Goal: Task Accomplishment & Management: Use online tool/utility

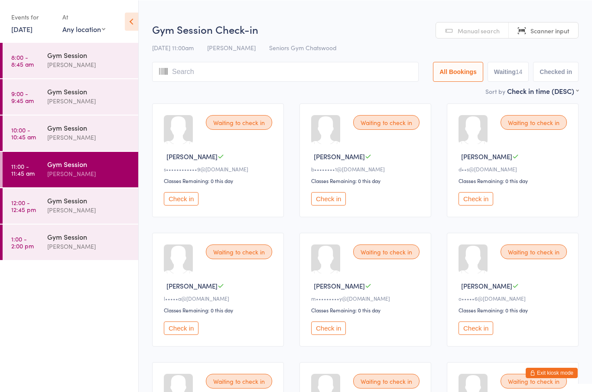
click at [330, 335] on button "Check in" at bounding box center [328, 327] width 35 height 13
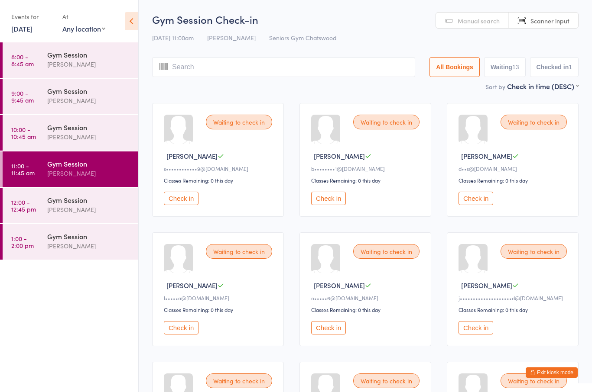
click at [88, 132] on div "Gym Session" at bounding box center [89, 128] width 84 height 10
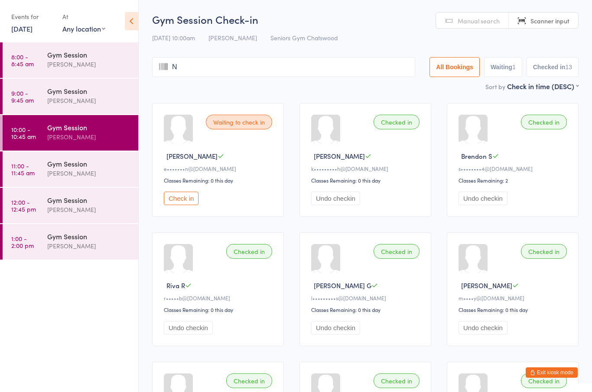
type input "N"
click at [81, 166] on div "Gym Session" at bounding box center [89, 164] width 84 height 10
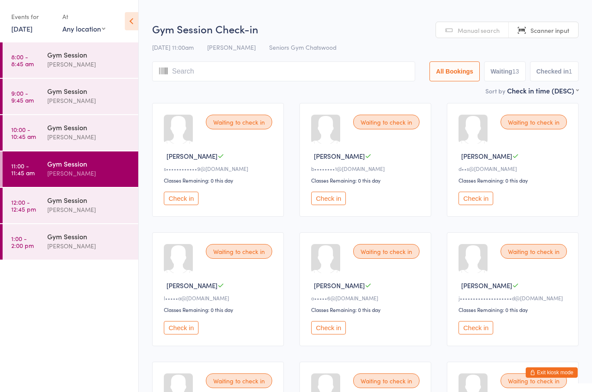
click at [330, 334] on button "Check in" at bounding box center [328, 327] width 35 height 13
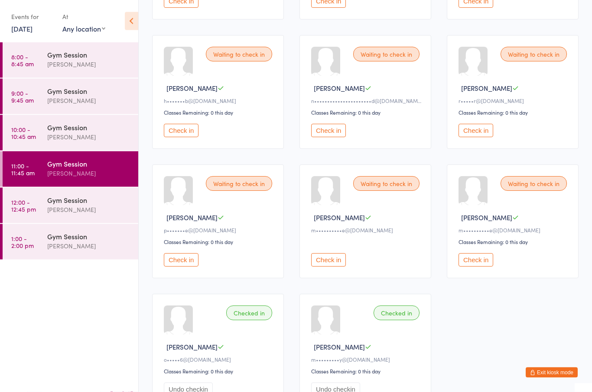
scroll to position [394, 0]
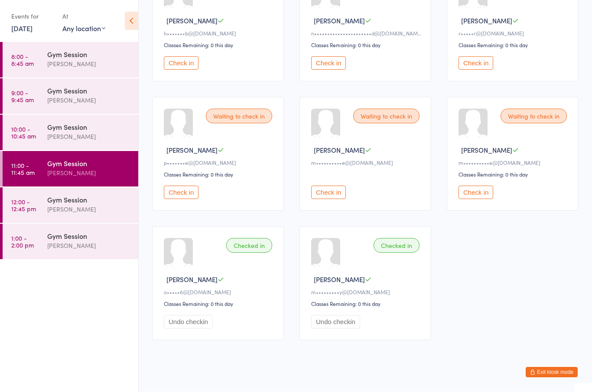
click at [334, 200] on button "Check in" at bounding box center [328, 192] width 35 height 13
click at [330, 200] on button "Check in" at bounding box center [328, 192] width 35 height 13
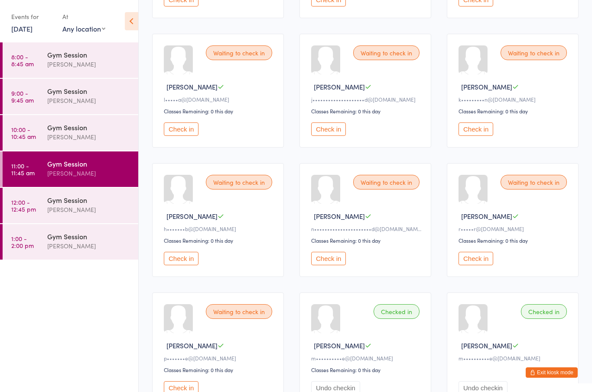
scroll to position [198, 0]
click at [185, 136] on button "Check in" at bounding box center [181, 129] width 35 height 13
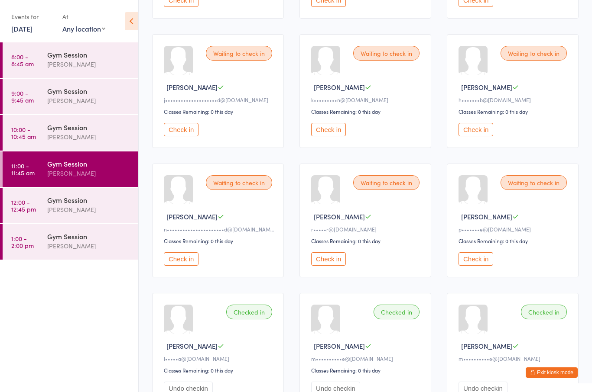
click at [331, 265] on button "Check in" at bounding box center [328, 259] width 35 height 13
click at [321, 264] on button "Check in" at bounding box center [328, 259] width 35 height 13
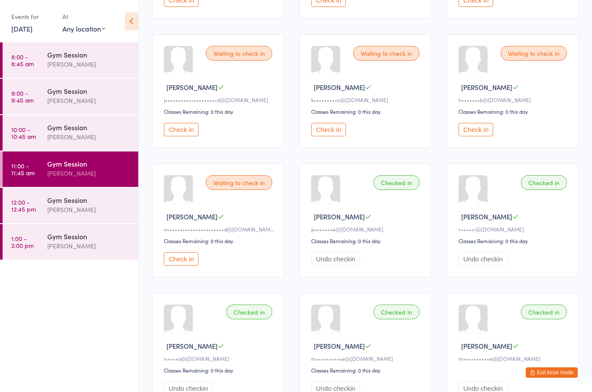
click at [337, 130] on button "Check in" at bounding box center [328, 129] width 35 height 13
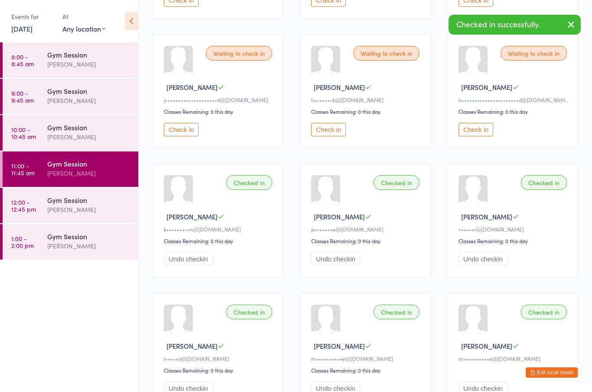
click at [567, 22] on icon "button" at bounding box center [571, 24] width 10 height 11
click at [485, 136] on button "Check in" at bounding box center [475, 129] width 35 height 13
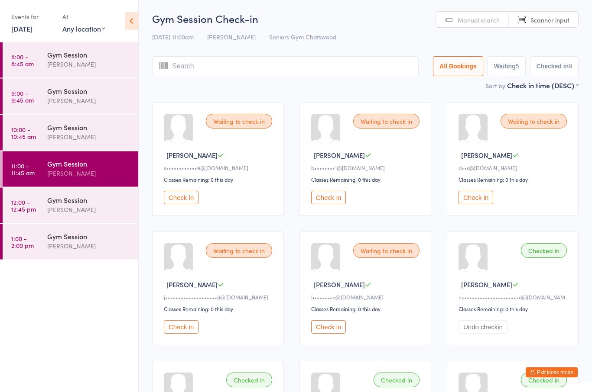
scroll to position [0, 0]
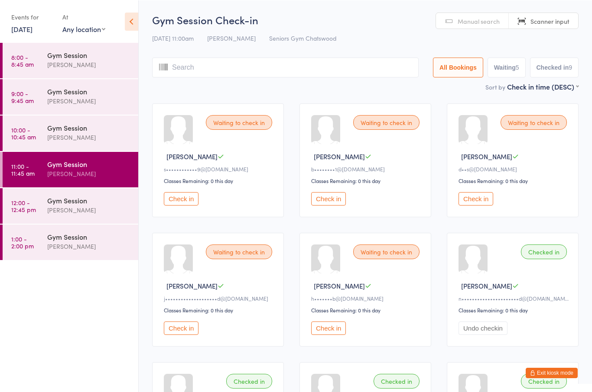
click at [188, 202] on button "Check in" at bounding box center [181, 198] width 35 height 13
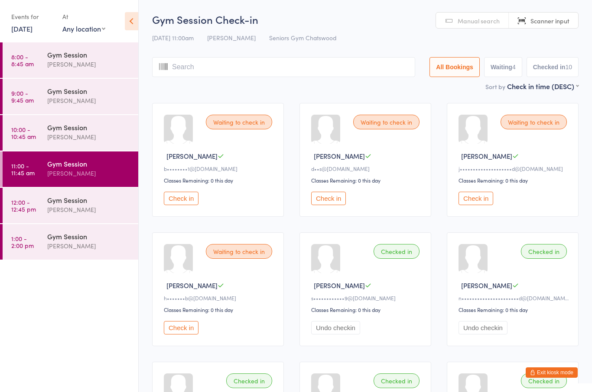
click at [321, 203] on button "Check in" at bounding box center [328, 198] width 35 height 13
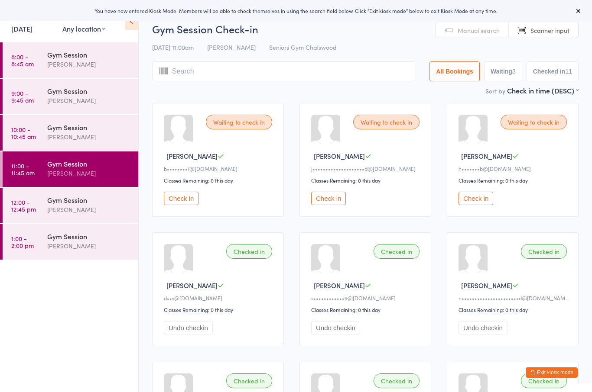
click at [578, 9] on icon at bounding box center [578, 10] width 7 height 7
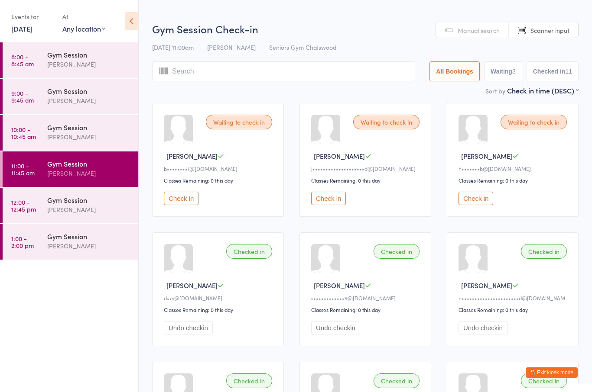
click at [551, 373] on button "Exit kiosk mode" at bounding box center [551, 373] width 52 height 10
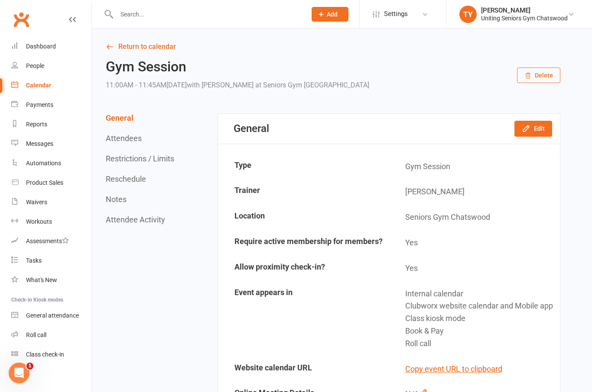
click at [136, 11] on input "text" at bounding box center [207, 14] width 186 height 12
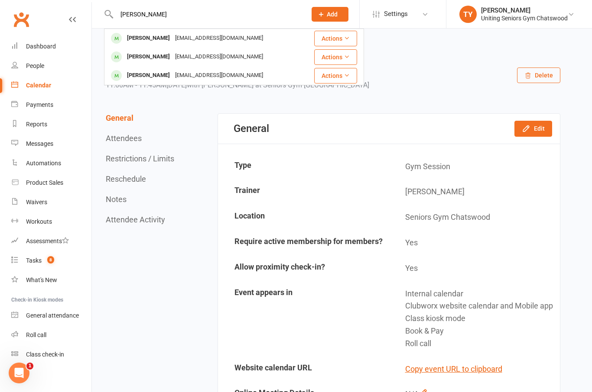
type input "Alice"
click at [139, 37] on div "Alice Webster" at bounding box center [148, 38] width 48 height 13
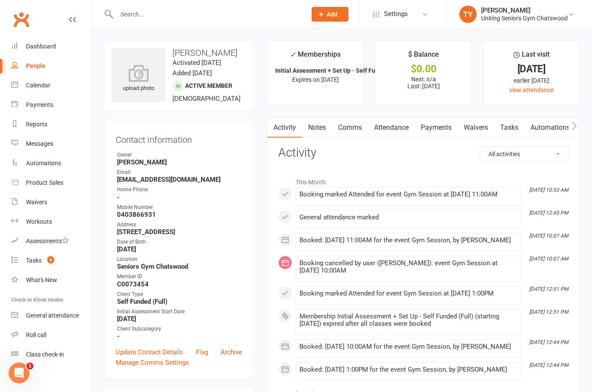
click at [502, 118] on link "Tasks" at bounding box center [509, 128] width 30 height 20
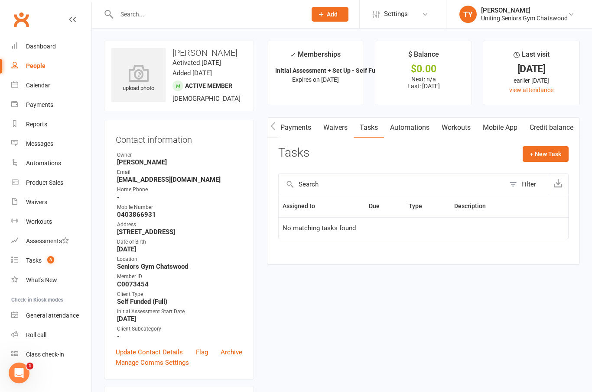
scroll to position [0, 144]
click at [496, 126] on link "Mobile App" at bounding box center [499, 128] width 47 height 20
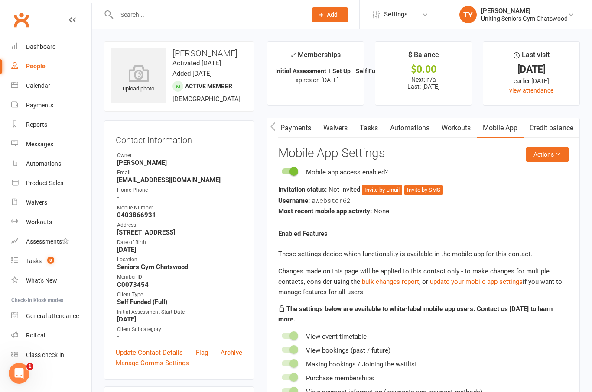
click at [377, 185] on button "Invite by Email" at bounding box center [382, 190] width 40 height 10
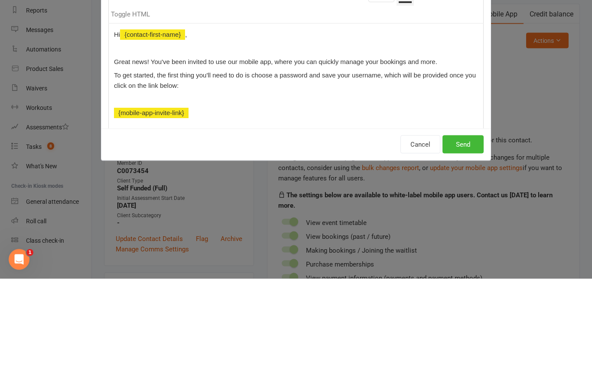
click at [408, 249] on button "Cancel" at bounding box center [420, 258] width 40 height 18
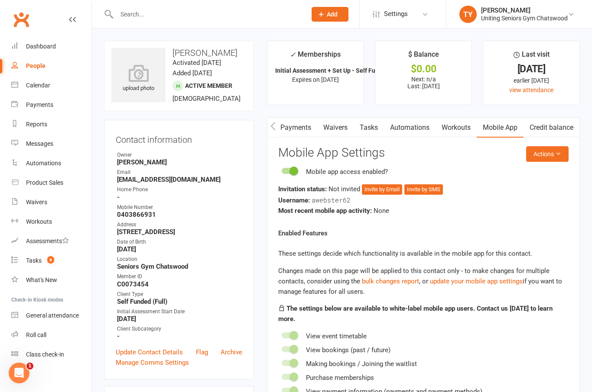
click at [417, 186] on button "Invite by SMS" at bounding box center [423, 190] width 39 height 10
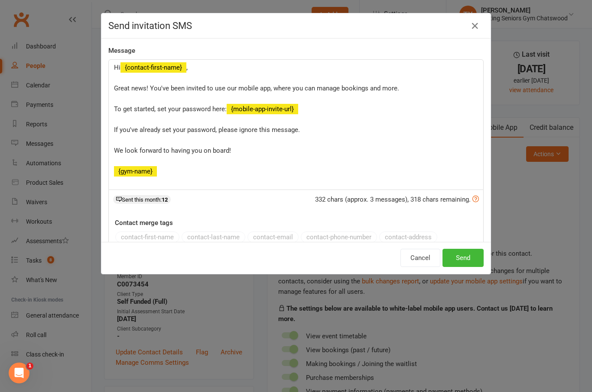
click at [458, 264] on button "Send" at bounding box center [462, 258] width 41 height 18
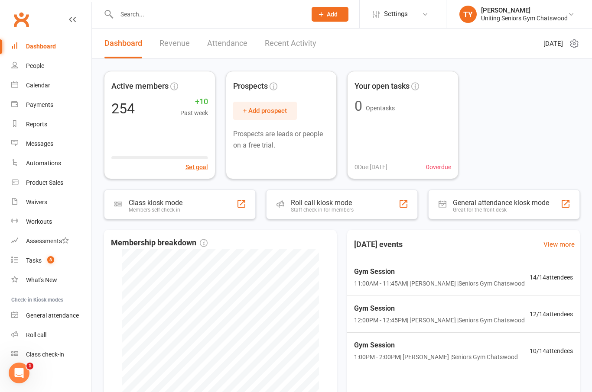
click at [168, 202] on div "Class kiosk mode" at bounding box center [156, 203] width 54 height 8
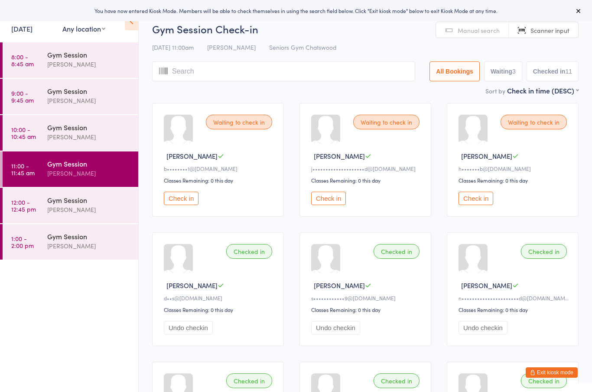
click at [184, 203] on button "Check in" at bounding box center [181, 198] width 35 height 13
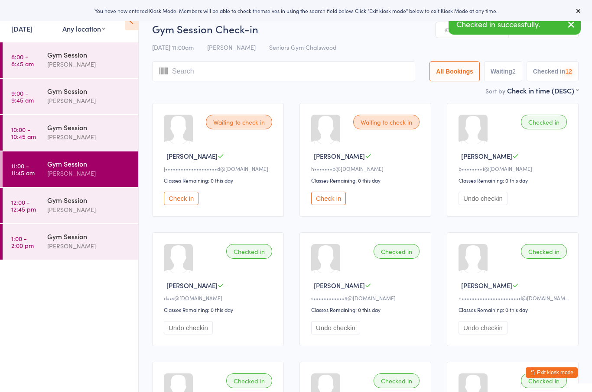
click at [173, 205] on button "Check in" at bounding box center [181, 198] width 35 height 13
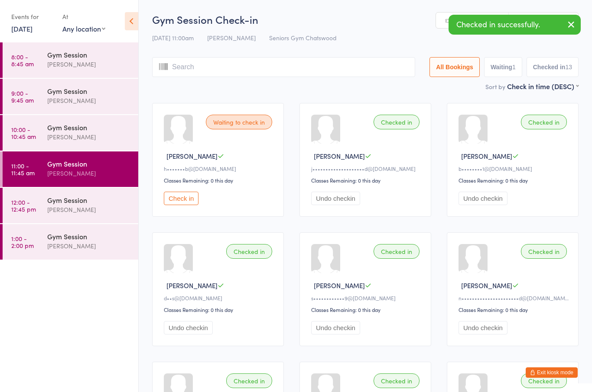
click at [177, 201] on button "Check in" at bounding box center [181, 198] width 35 height 13
click at [37, 130] on link "10:00 - 10:45 am Gym Session [PERSON_NAME]" at bounding box center [71, 133] width 136 height 36
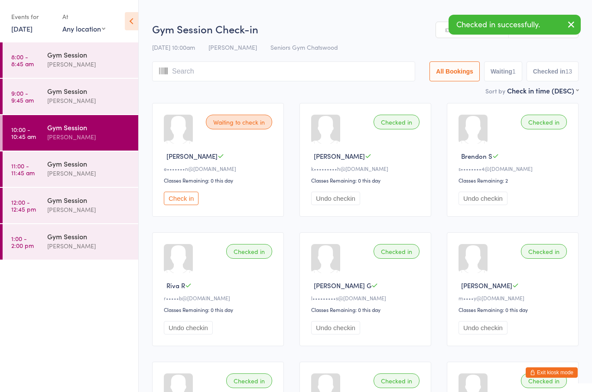
click at [173, 202] on button "Check in" at bounding box center [181, 198] width 35 height 13
click at [62, 93] on div "Gym Session" at bounding box center [89, 91] width 84 height 10
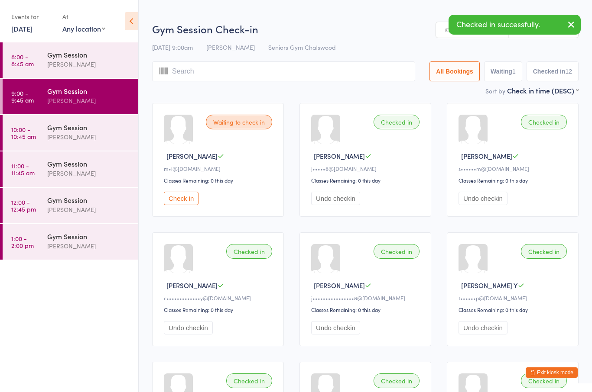
click at [47, 59] on div "Gym Session" at bounding box center [89, 55] width 84 height 10
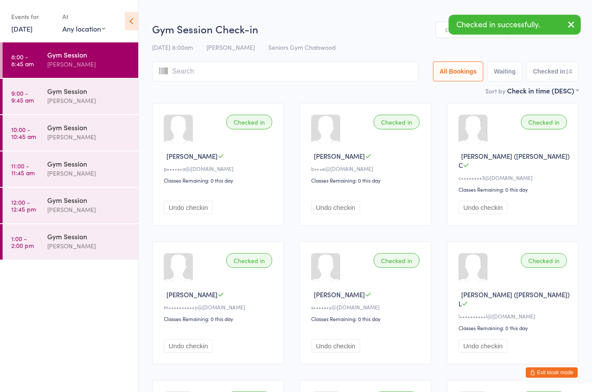
click at [68, 167] on div "Gym Session" at bounding box center [89, 164] width 84 height 10
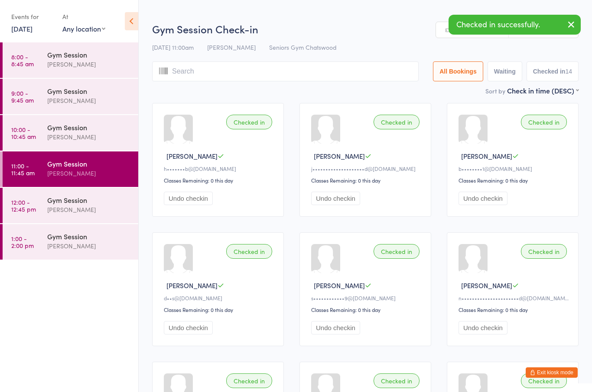
click at [67, 212] on div "[PERSON_NAME]" at bounding box center [89, 210] width 84 height 10
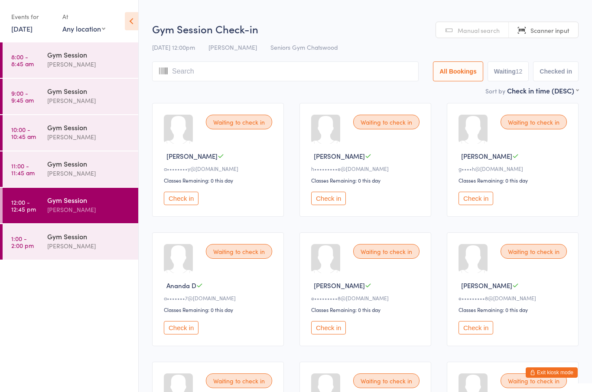
click at [95, 168] on div "Gym Session" at bounding box center [89, 164] width 84 height 10
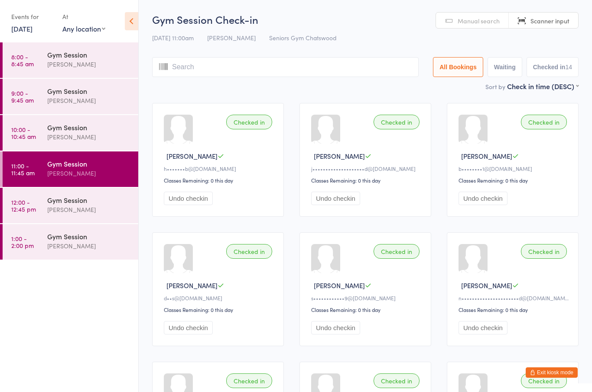
type input "#"
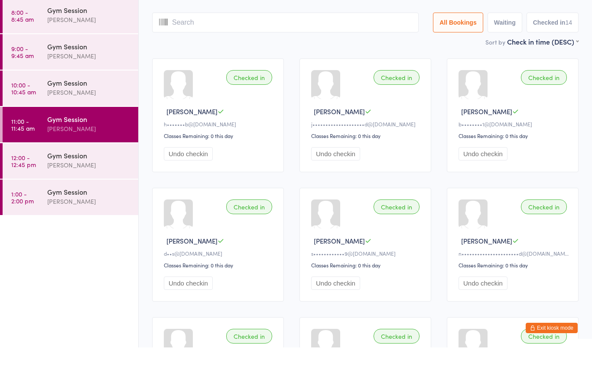
click at [87, 195] on div "Gym Session" at bounding box center [89, 200] width 84 height 10
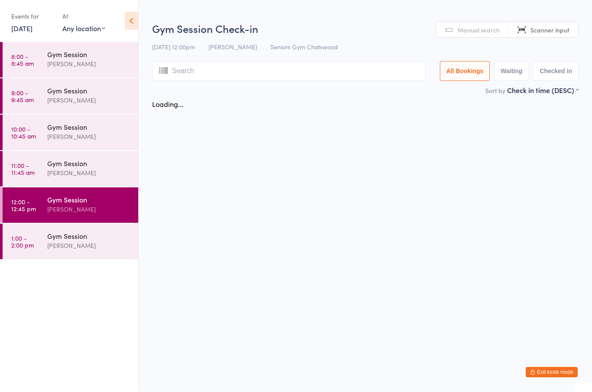
scroll to position [0, 0]
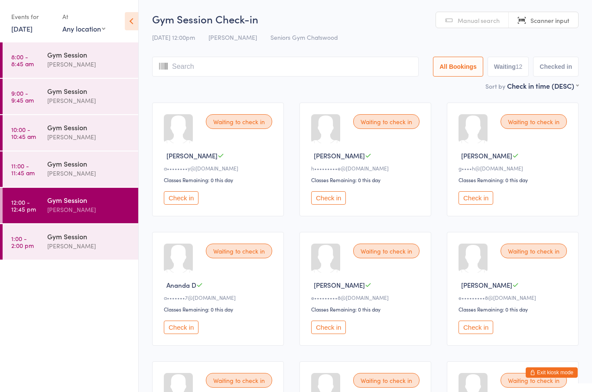
click at [186, 334] on button "Check in" at bounding box center [181, 327] width 35 height 13
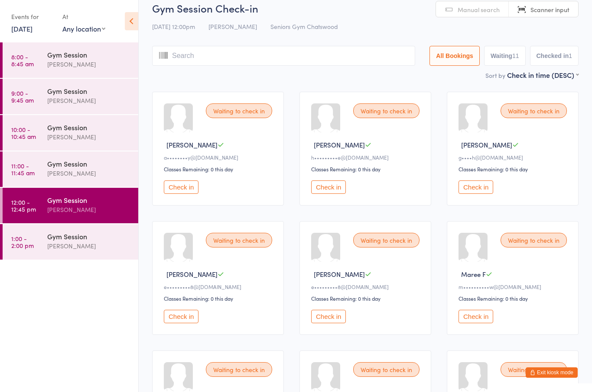
click at [473, 188] on button "Check in" at bounding box center [475, 187] width 35 height 13
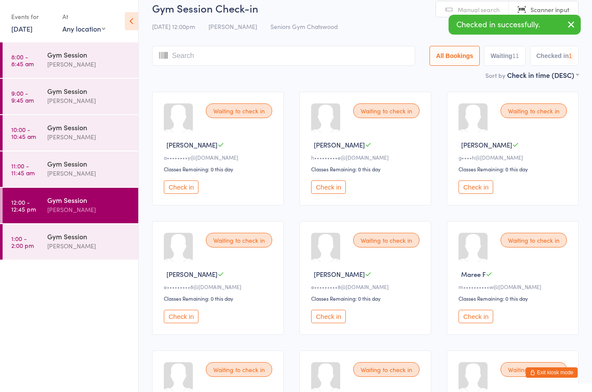
click at [473, 193] on button "Check in" at bounding box center [475, 187] width 35 height 13
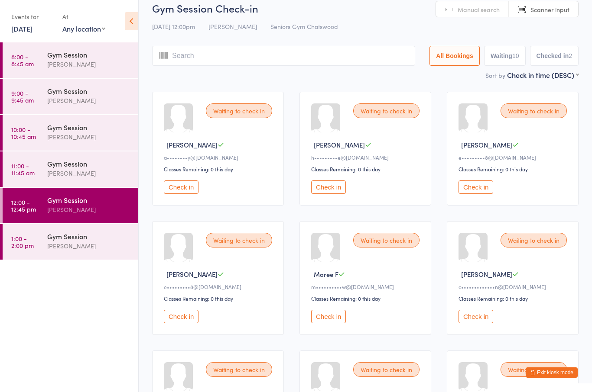
click at [340, 324] on button "Check in" at bounding box center [328, 316] width 35 height 13
click at [478, 204] on div "Waiting to check in [PERSON_NAME] F e•••••••••8@[DOMAIN_NAME] Classes Remaining…" at bounding box center [513, 149] width 132 height 114
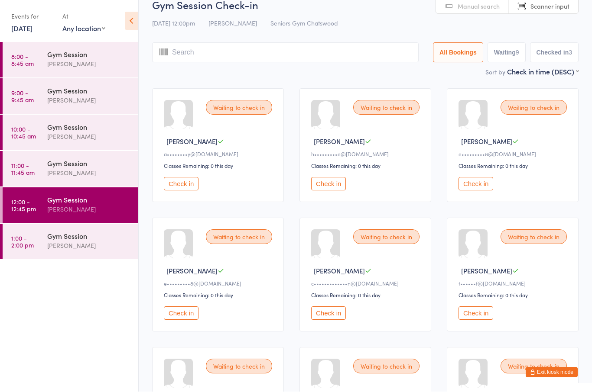
scroll to position [15, 0]
click at [477, 191] on button "Check in" at bounding box center [475, 183] width 35 height 13
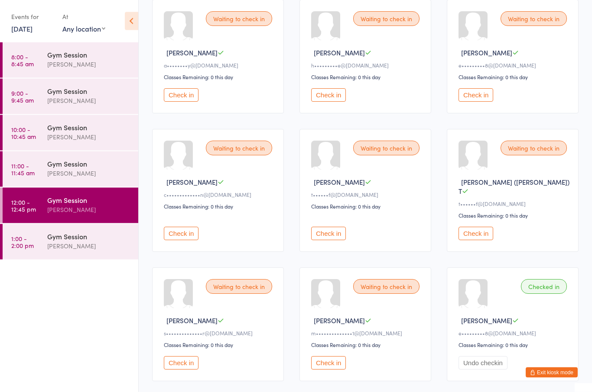
scroll to position [103, 0]
click at [480, 96] on button "Check in" at bounding box center [475, 95] width 35 height 13
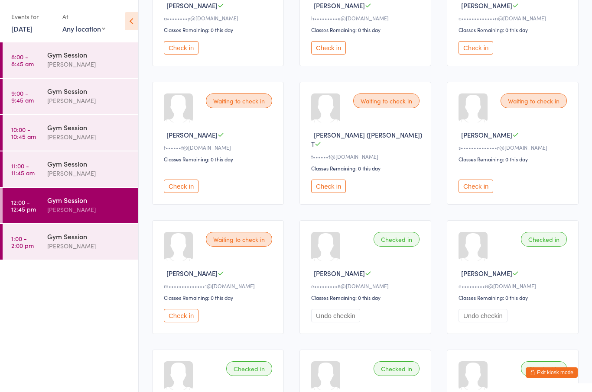
scroll to position [156, 0]
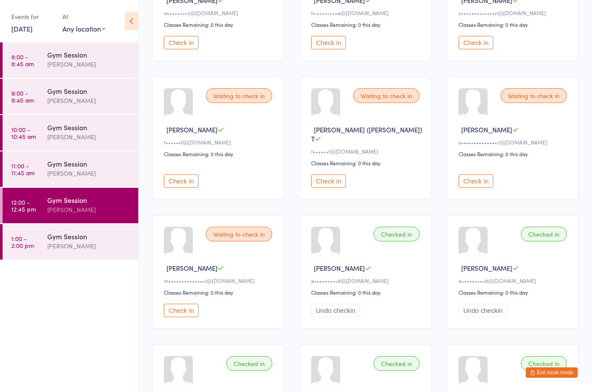
click at [189, 311] on button "Check in" at bounding box center [181, 310] width 35 height 13
click at [332, 179] on button "Check in" at bounding box center [328, 181] width 35 height 13
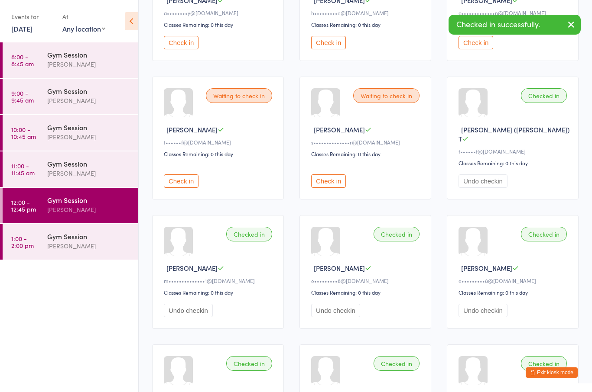
click at [183, 179] on button "Check in" at bounding box center [181, 181] width 35 height 13
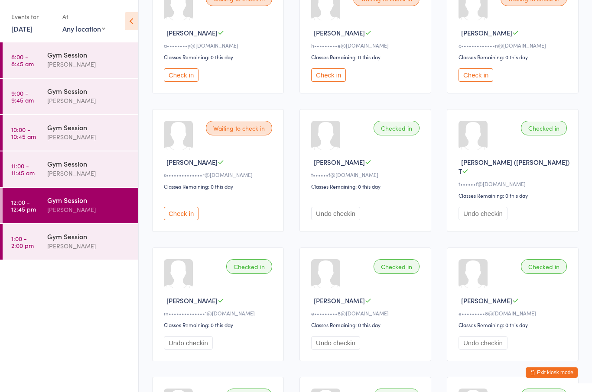
scroll to position [0, 0]
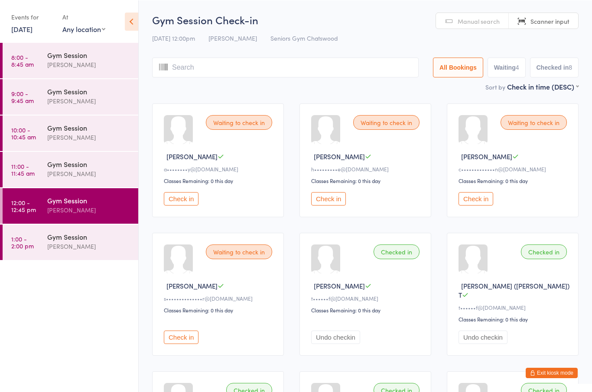
click at [185, 201] on button "Check in" at bounding box center [181, 198] width 35 height 13
click at [383, 125] on div "Waiting to check in" at bounding box center [386, 122] width 66 height 15
click at [390, 125] on div "Waiting to check in" at bounding box center [386, 122] width 66 height 15
click at [335, 205] on button "Check in" at bounding box center [328, 198] width 35 height 13
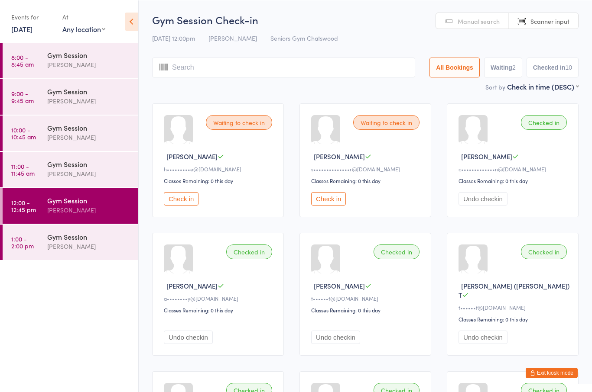
click at [331, 205] on button "Check in" at bounding box center [328, 198] width 35 height 13
